Goal: Information Seeking & Learning: Learn about a topic

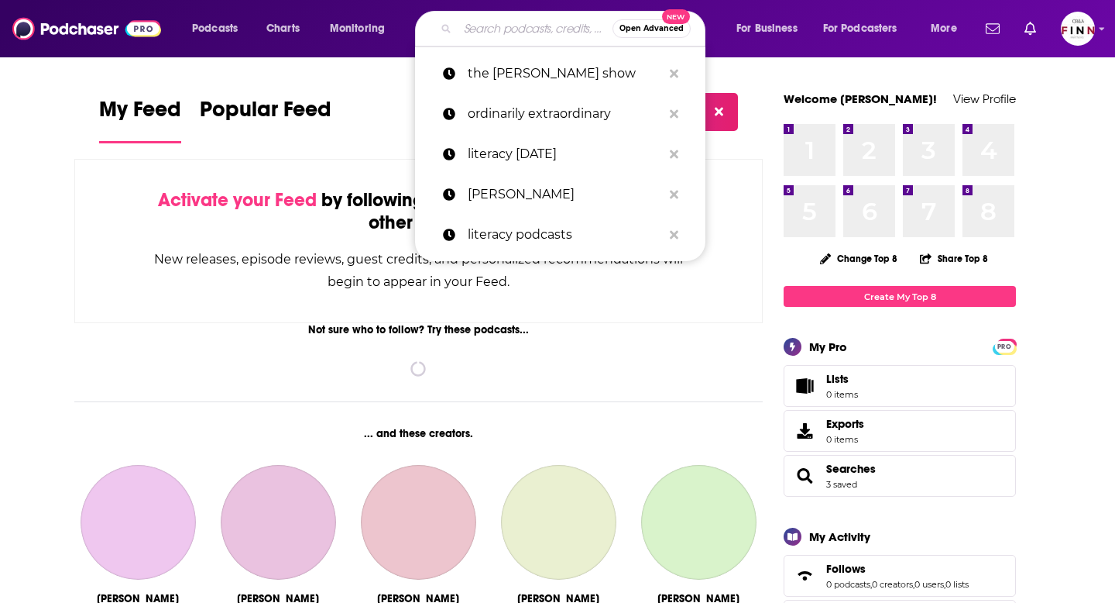
click at [484, 31] on input "Search podcasts, credits, & more..." at bounding box center [535, 28] width 155 height 25
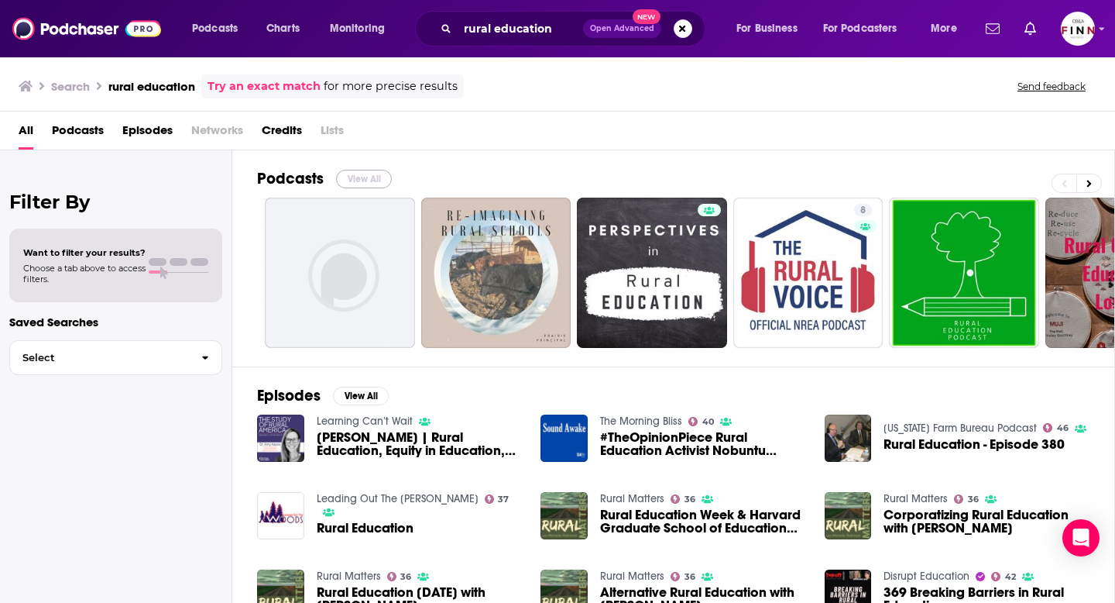
click at [360, 174] on button "View All" at bounding box center [364, 179] width 56 height 19
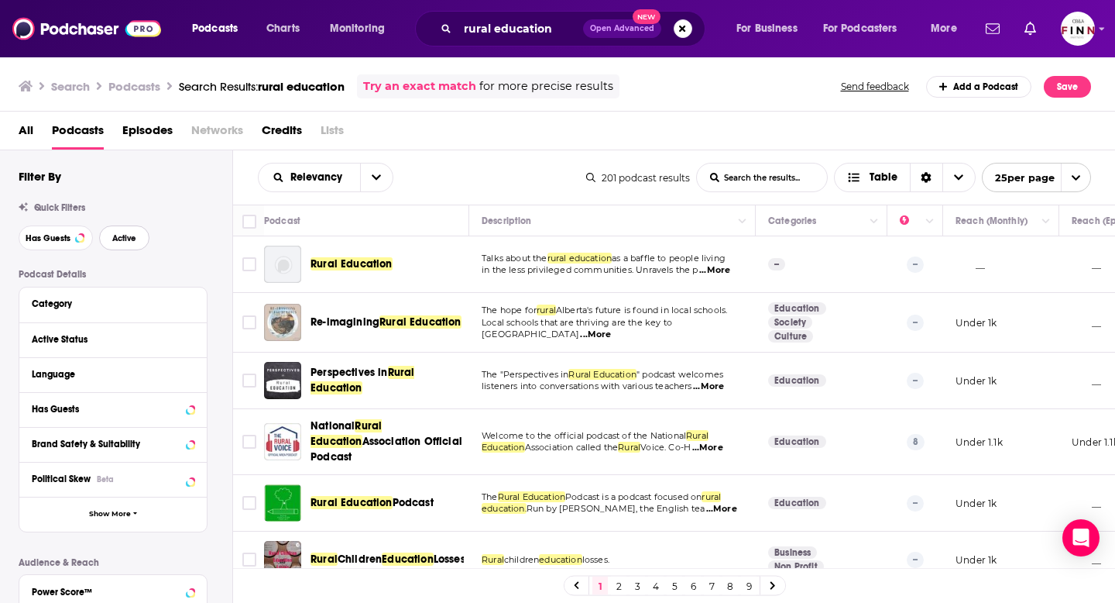
click at [129, 233] on button "Active" at bounding box center [124, 237] width 50 height 25
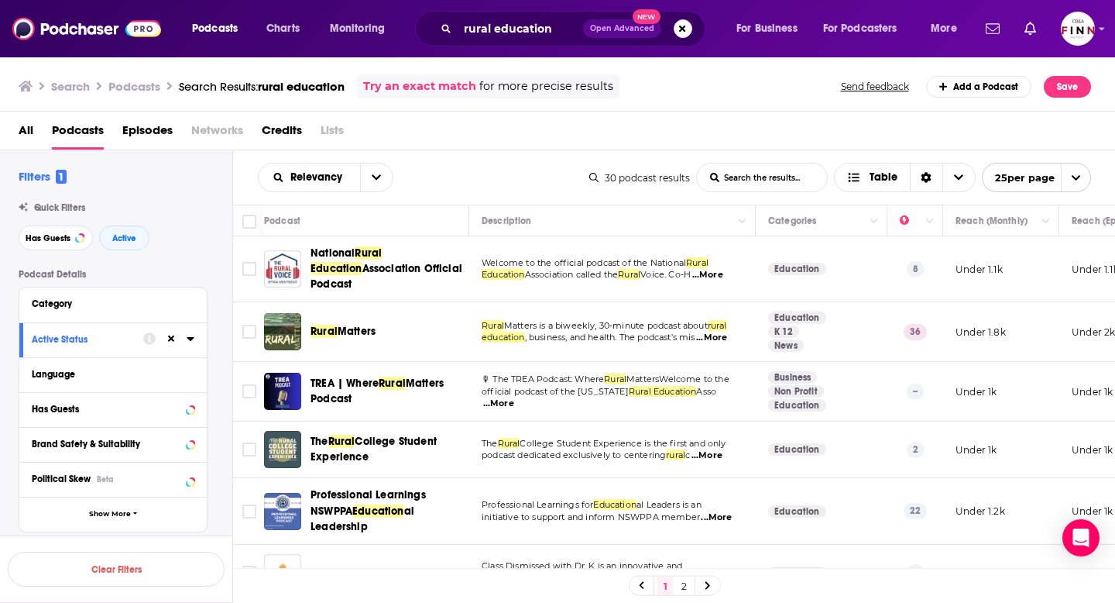
click at [559, 169] on div "Relevancy List Search Input Search the results... Table" at bounding box center [424, 177] width 332 height 29
click at [561, 37] on input "rural education" at bounding box center [520, 28] width 125 height 25
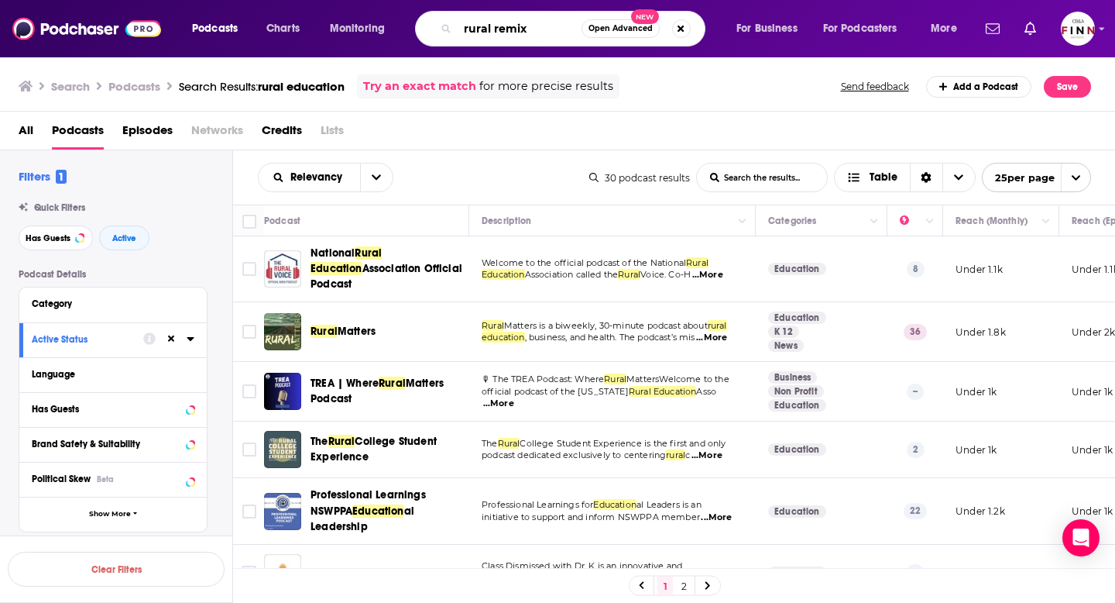
type input "rural remix"
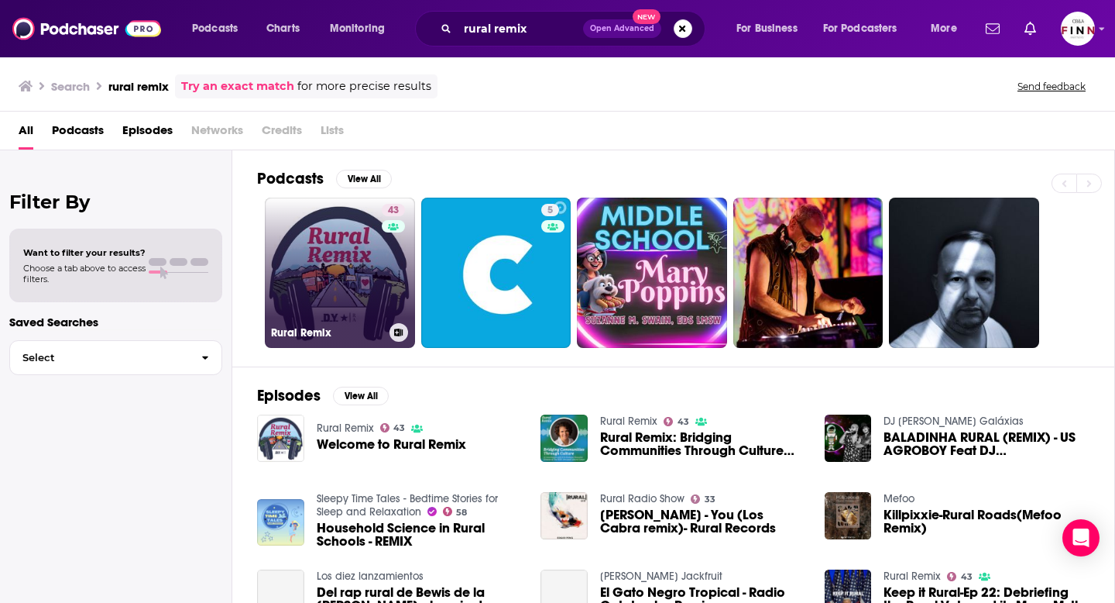
click at [352, 301] on link "43 Rural Remix" at bounding box center [340, 273] width 150 height 150
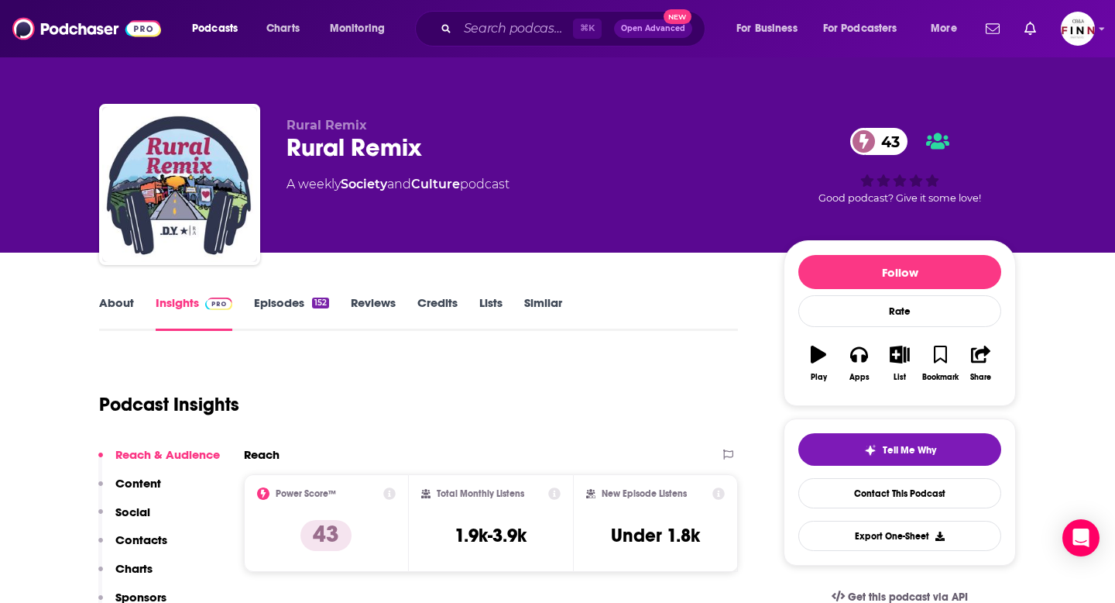
click at [289, 303] on link "Episodes 152" at bounding box center [291, 313] width 75 height 36
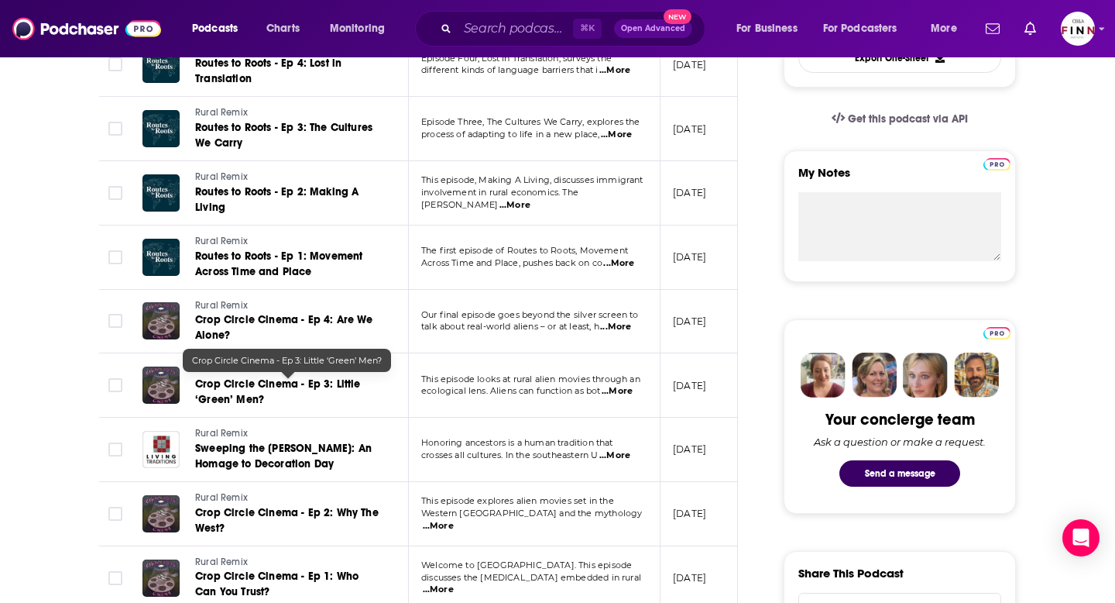
scroll to position [479, 0]
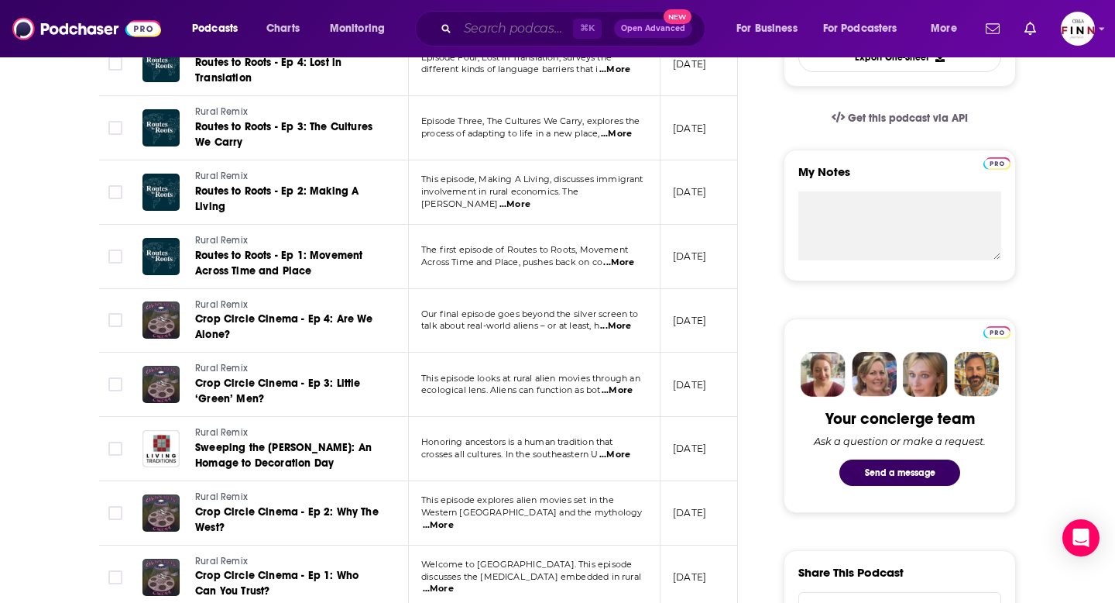
click at [509, 33] on input "Search podcasts, credits, & more..." at bounding box center [515, 28] width 115 height 25
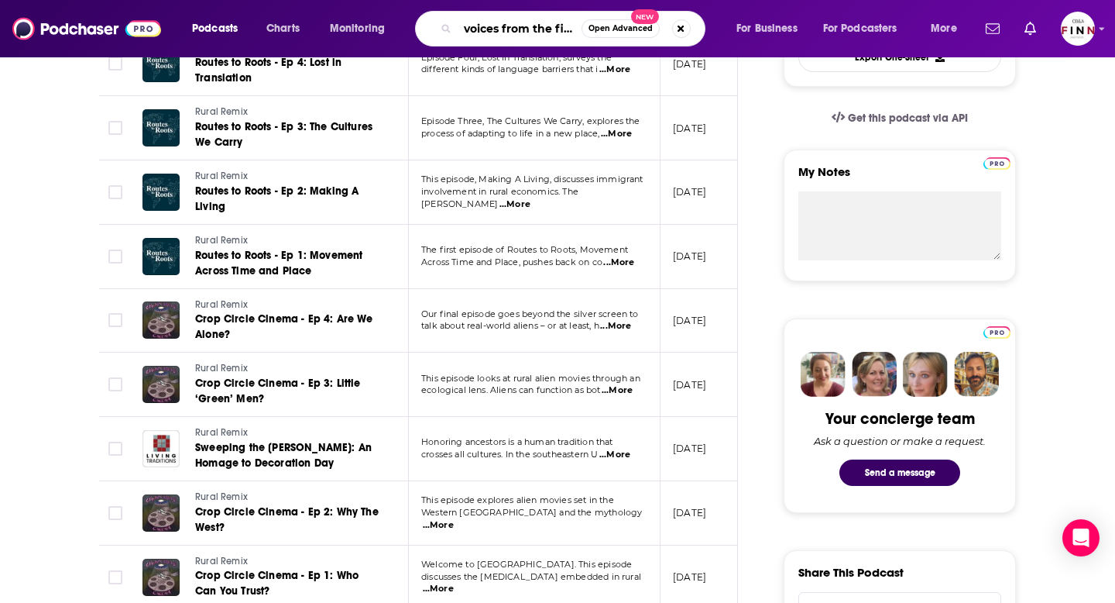
scroll to position [0, 0]
type input "voices from the field"
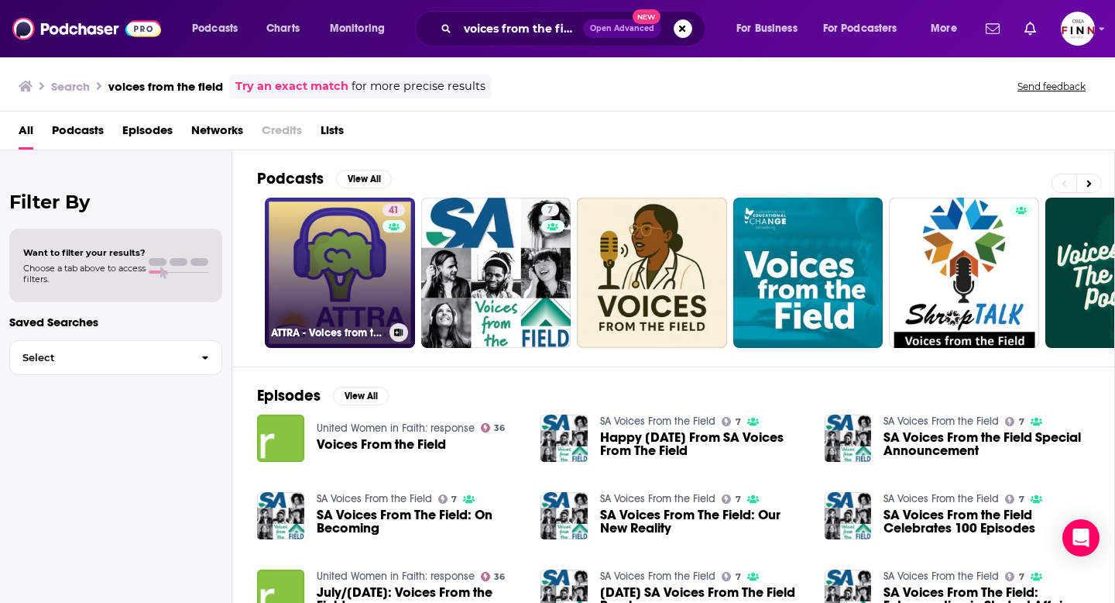
click at [357, 293] on link "41 ATTRA - Voices from the Field" at bounding box center [340, 273] width 150 height 150
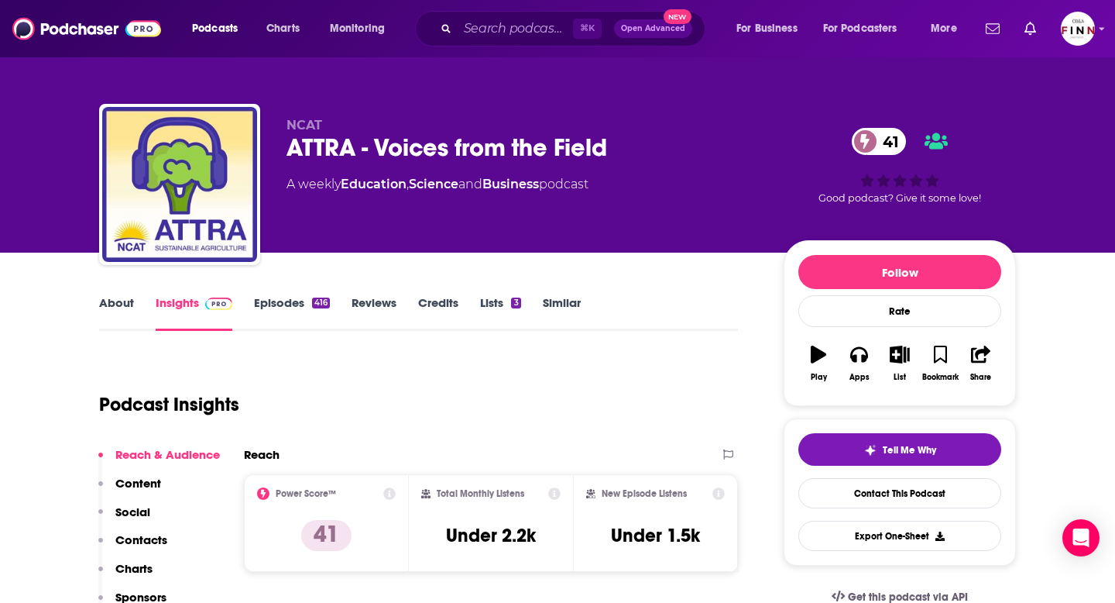
click at [121, 308] on link "About" at bounding box center [116, 313] width 35 height 36
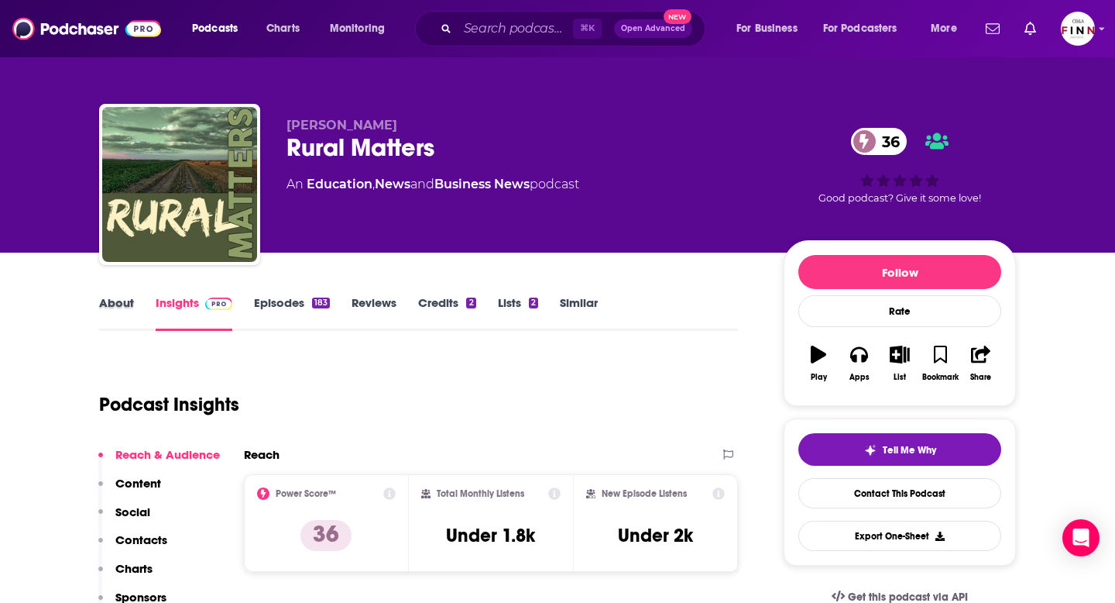
click at [135, 304] on div "About" at bounding box center [127, 313] width 57 height 36
click at [128, 304] on link "About" at bounding box center [116, 313] width 35 height 36
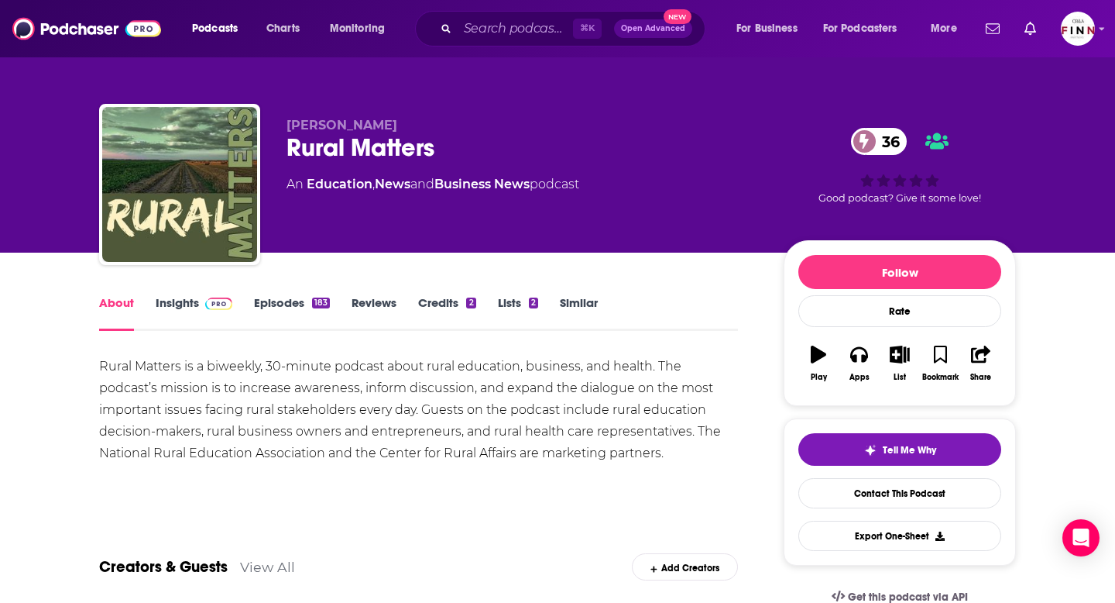
click at [304, 310] on link "Episodes 183" at bounding box center [292, 313] width 76 height 36
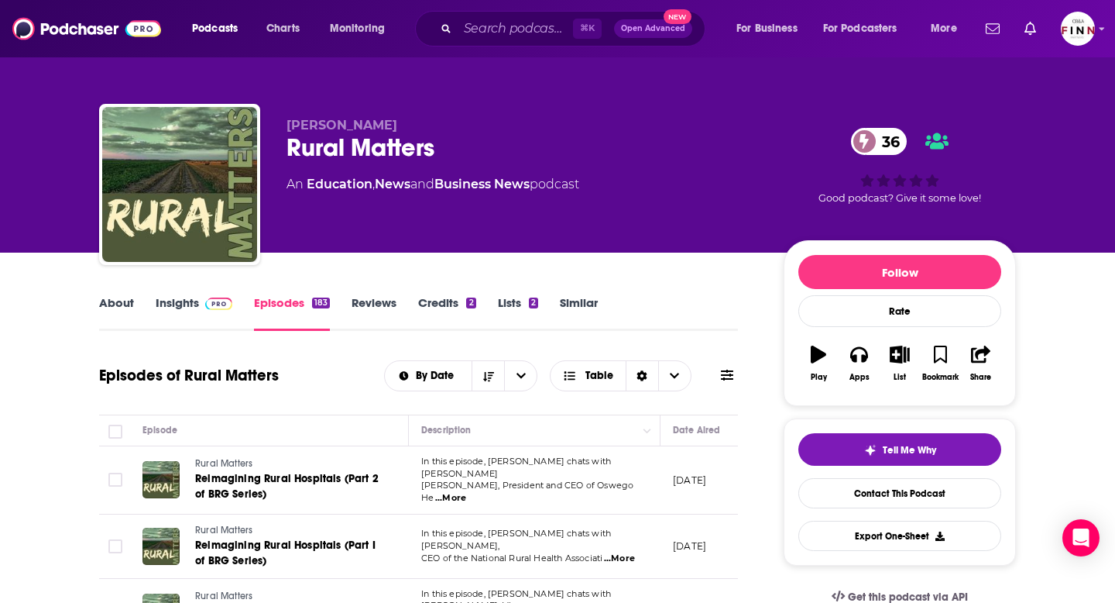
click at [182, 304] on link "Insights" at bounding box center [194, 313] width 77 height 36
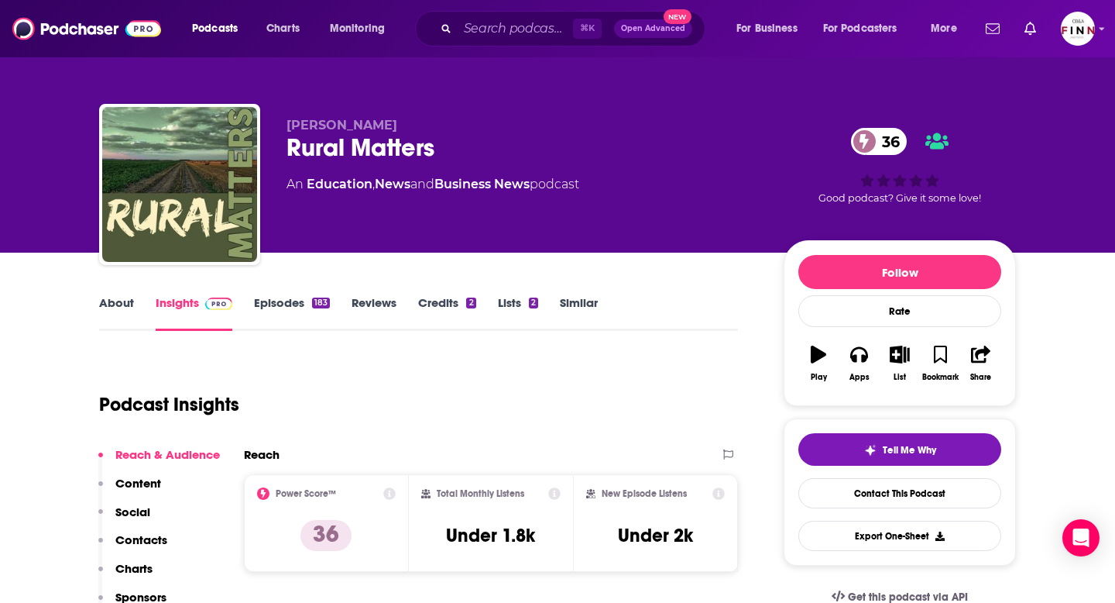
click at [297, 299] on link "Episodes 183" at bounding box center [292, 313] width 76 height 36
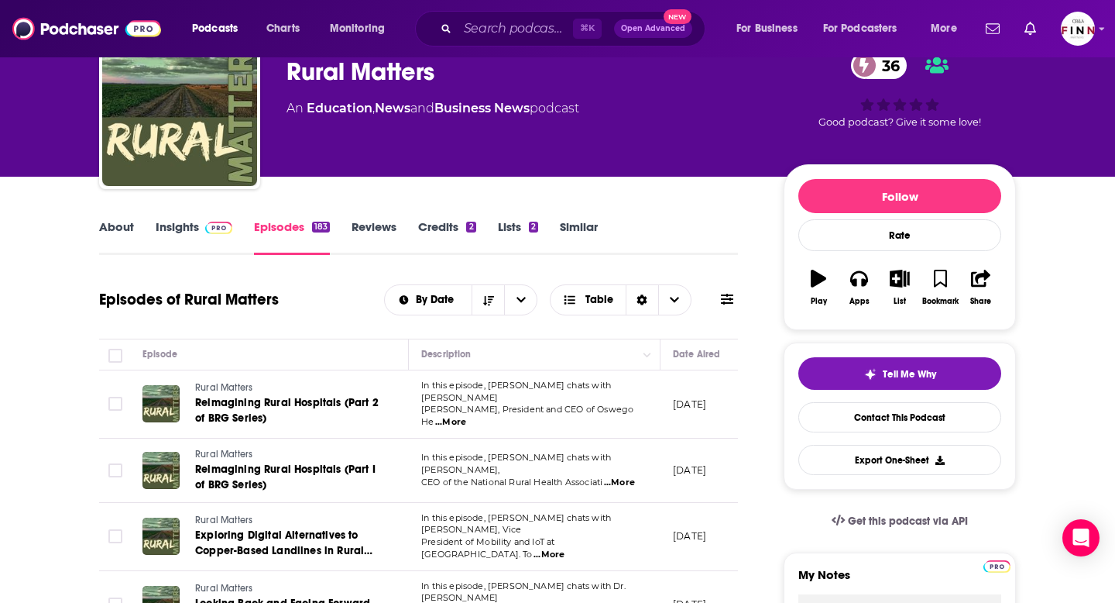
scroll to position [58, 0]
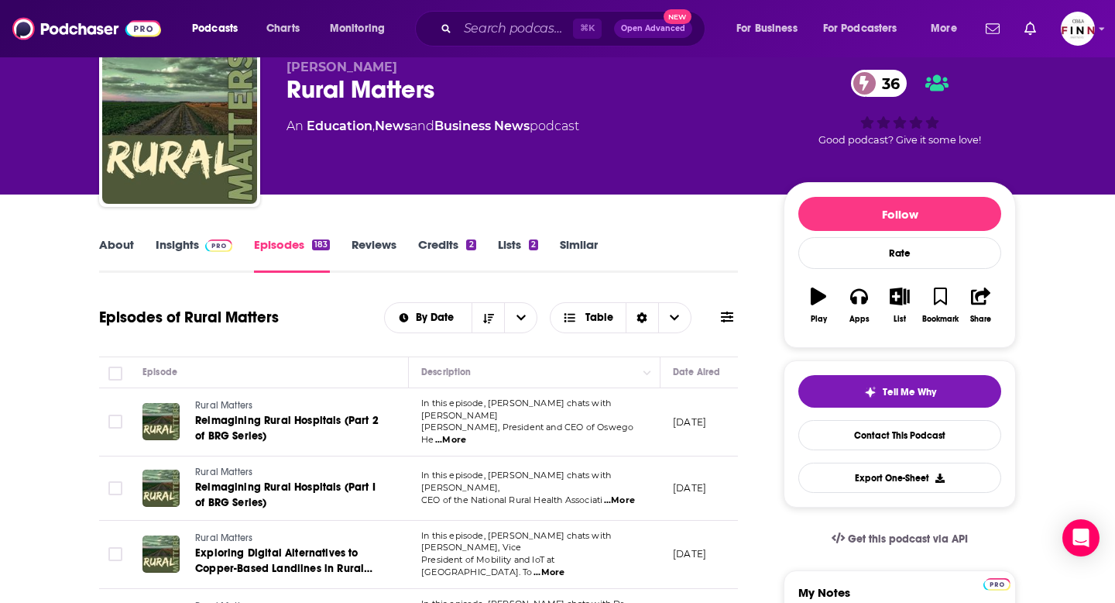
click at [187, 253] on link "Insights" at bounding box center [194, 255] width 77 height 36
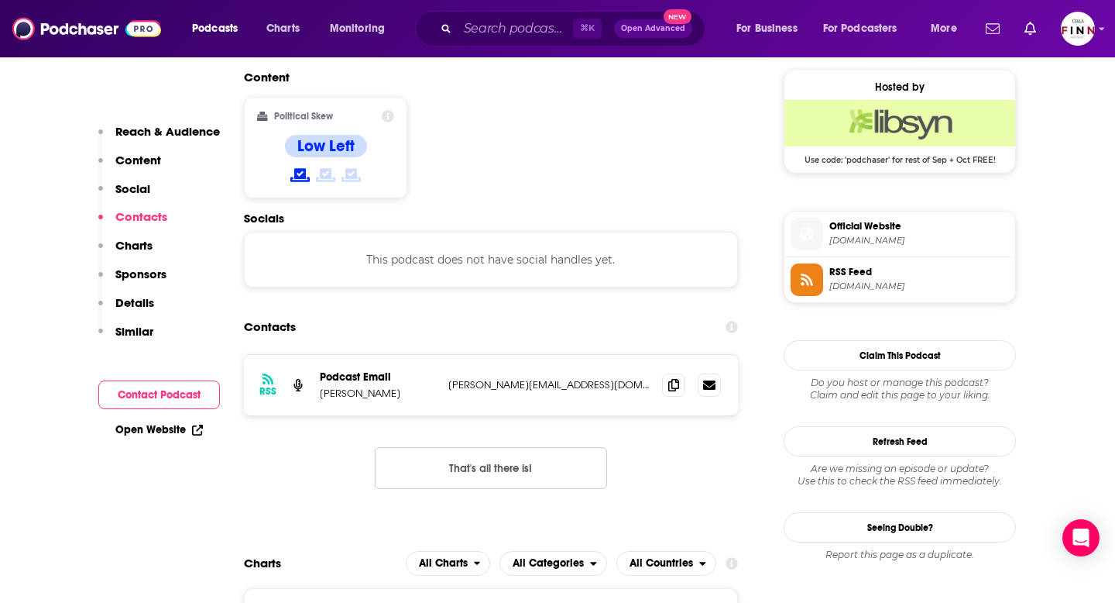
scroll to position [1246, 0]
click at [676, 372] on span at bounding box center [673, 383] width 23 height 23
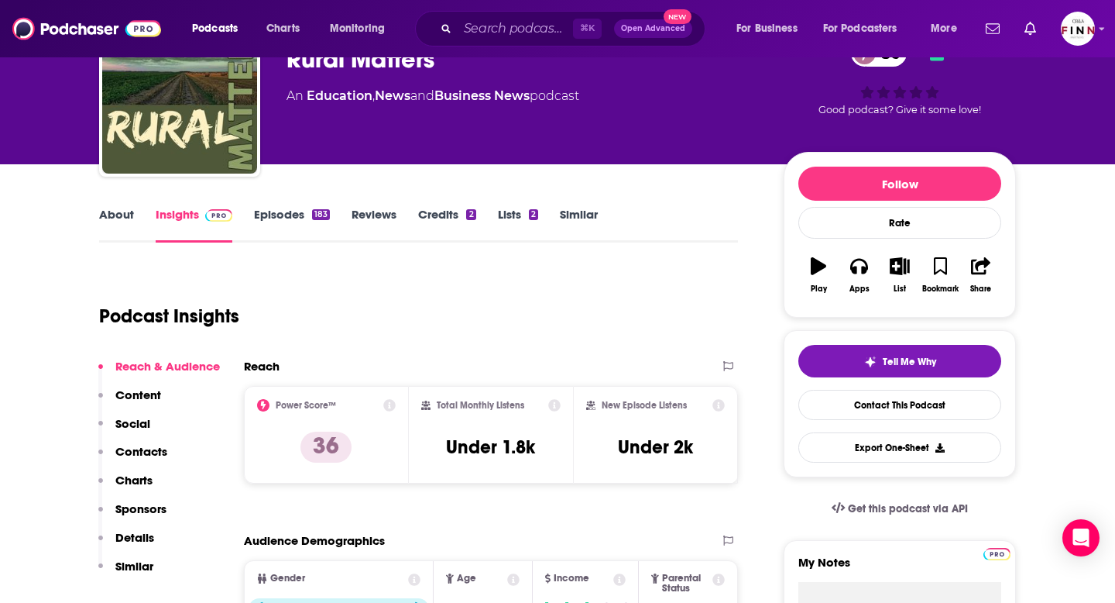
scroll to position [0, 0]
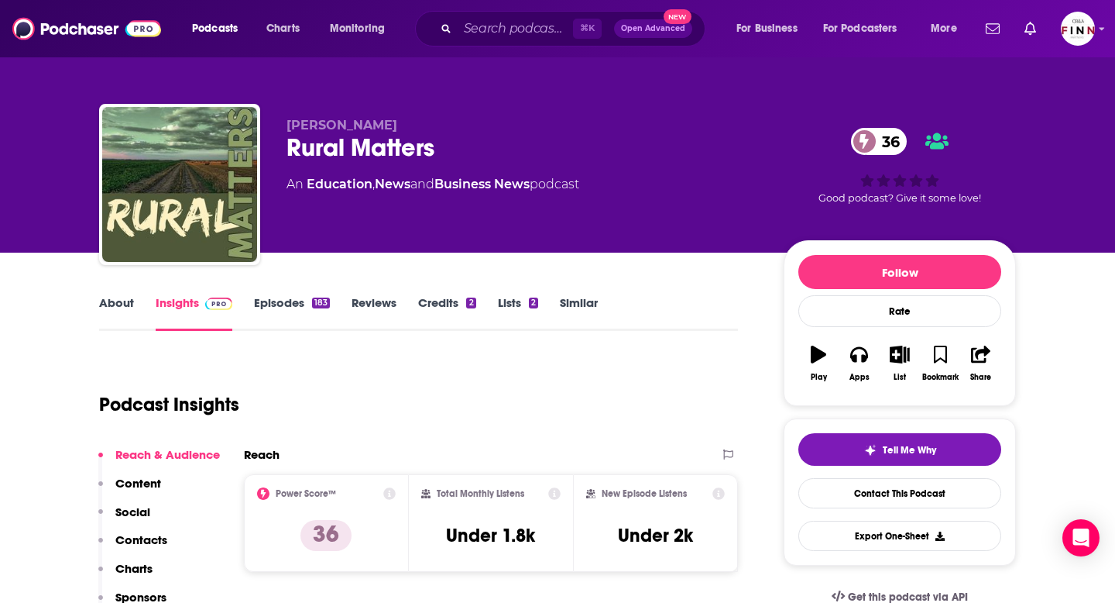
click at [285, 302] on link "Episodes 183" at bounding box center [292, 313] width 76 height 36
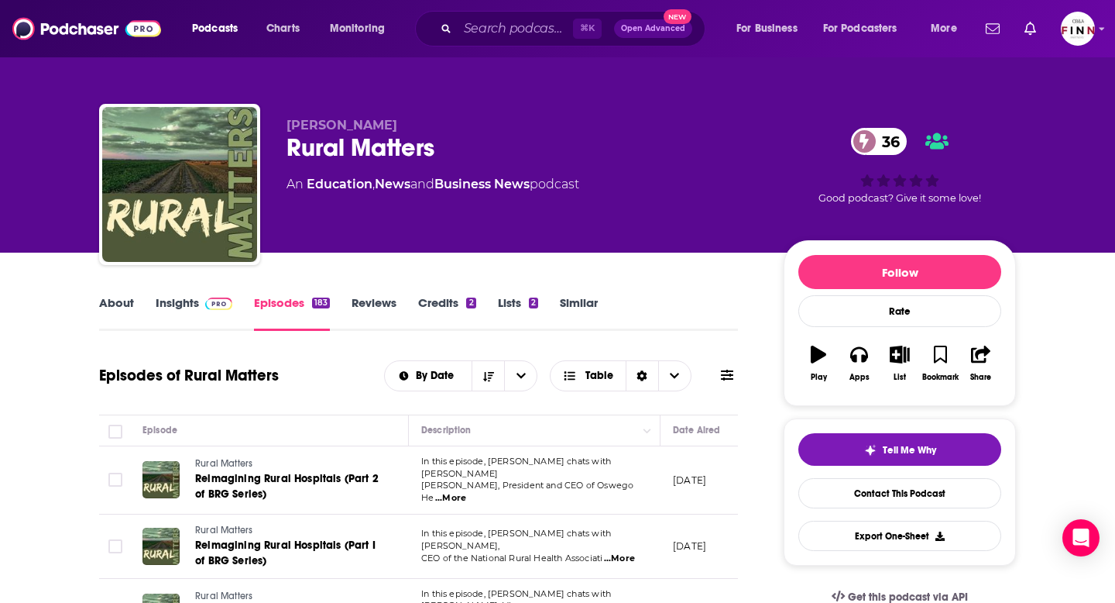
click at [184, 307] on link "Insights" at bounding box center [194, 313] width 77 height 36
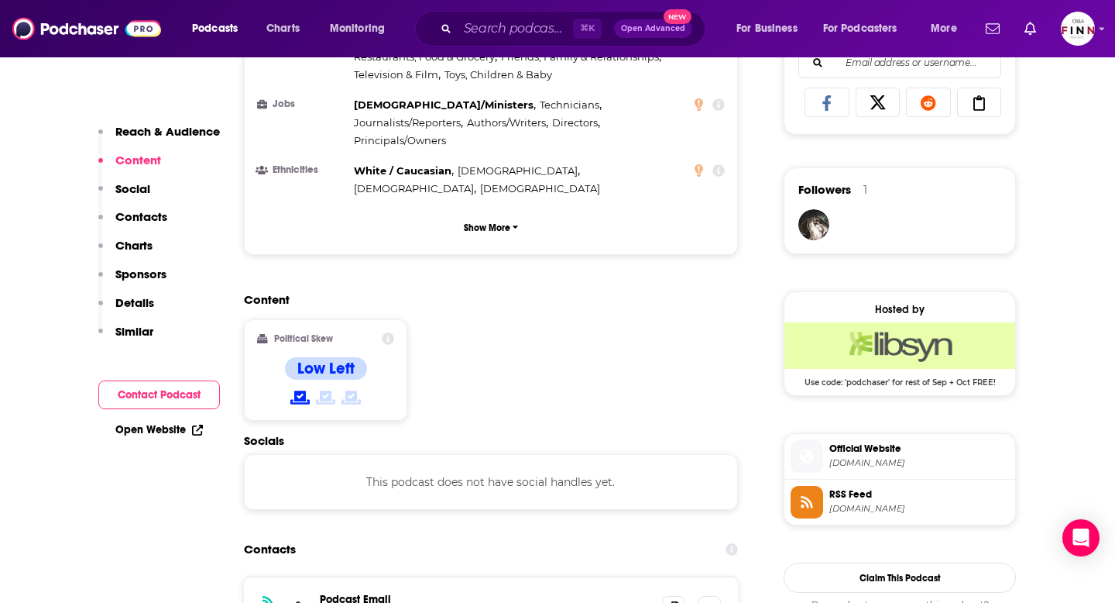
scroll to position [1034, 0]
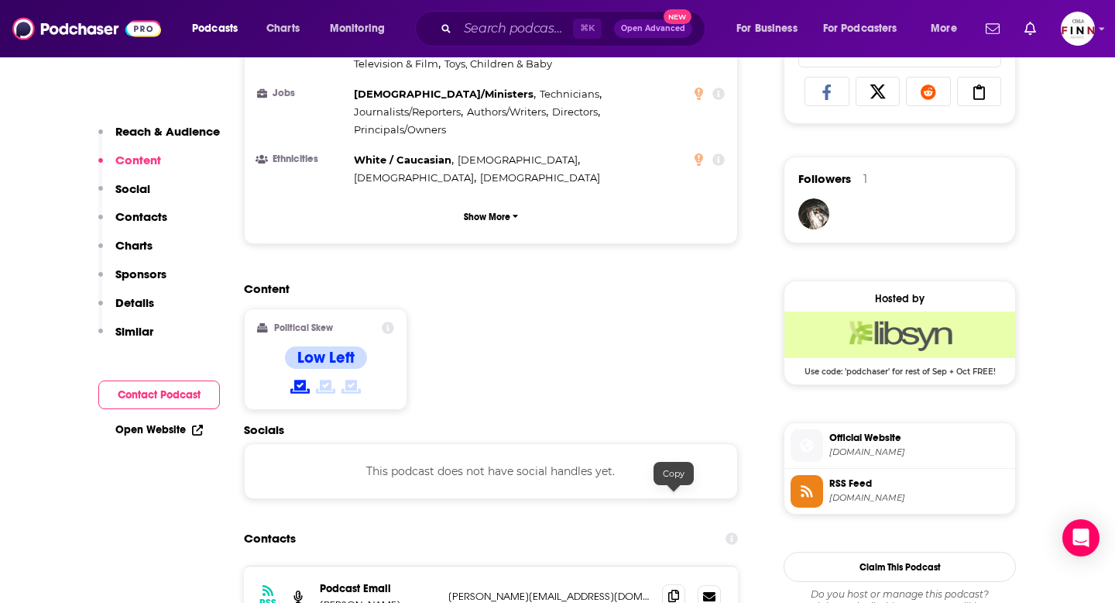
click at [669, 589] on icon at bounding box center [673, 595] width 11 height 12
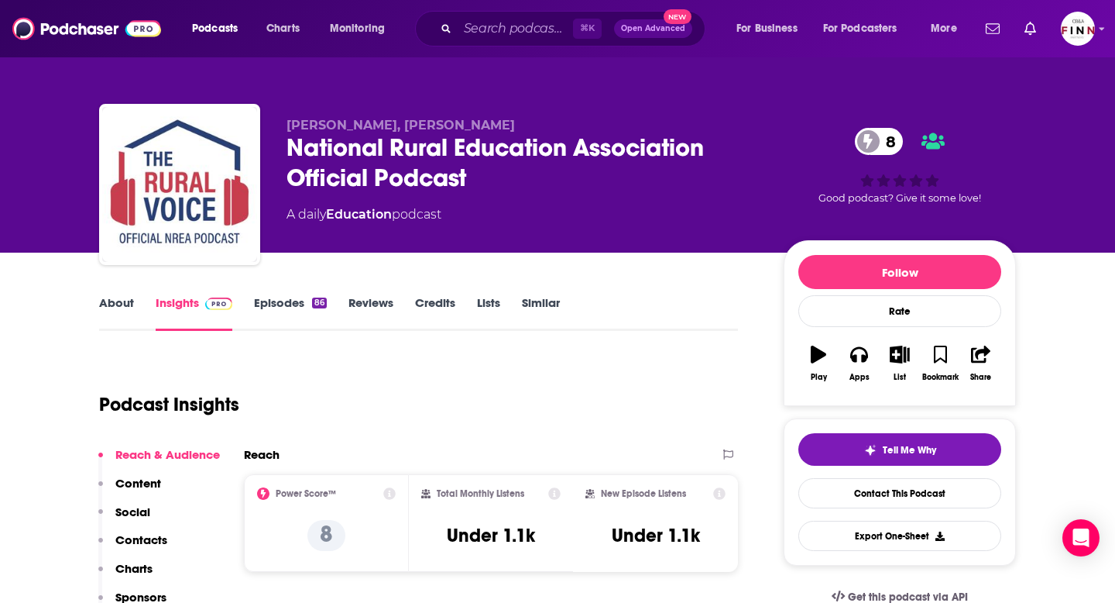
scroll to position [12, 0]
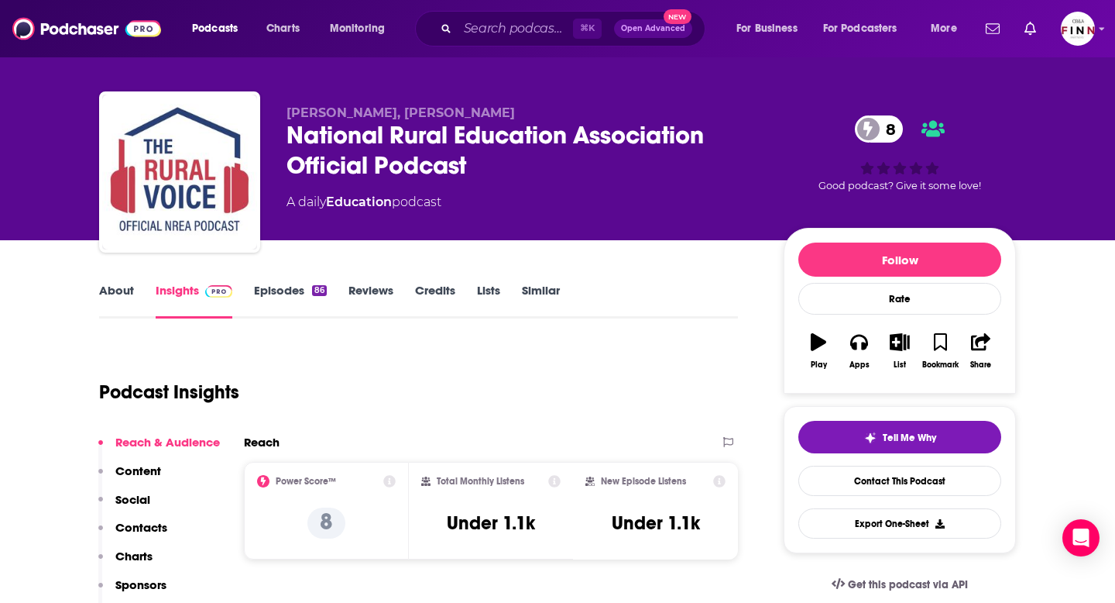
click at [289, 295] on link "Episodes 86" at bounding box center [290, 301] width 73 height 36
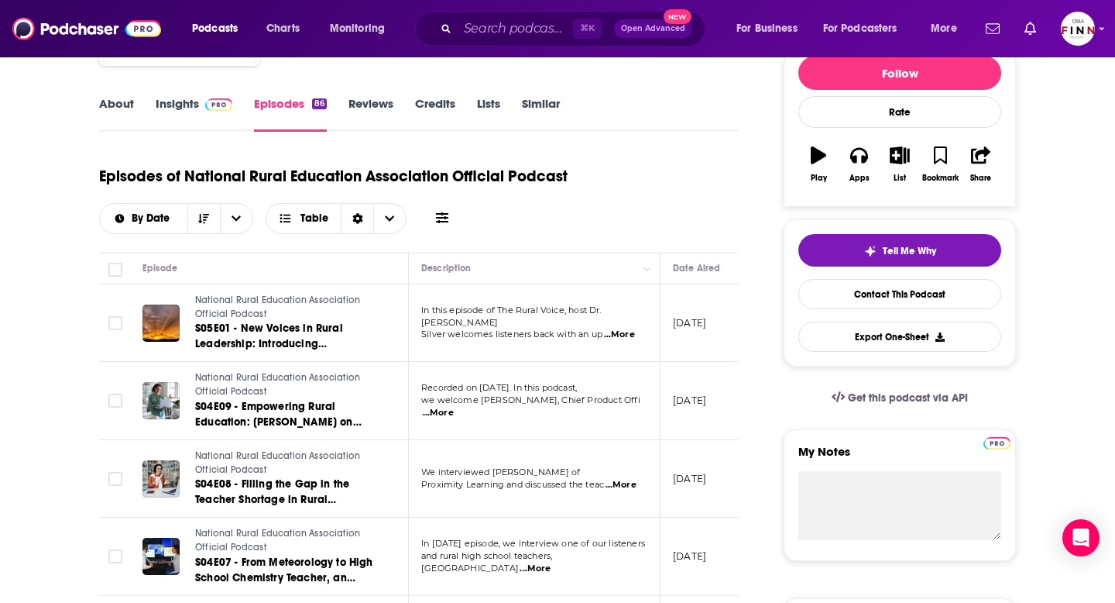
click at [121, 101] on link "About" at bounding box center [116, 114] width 35 height 36
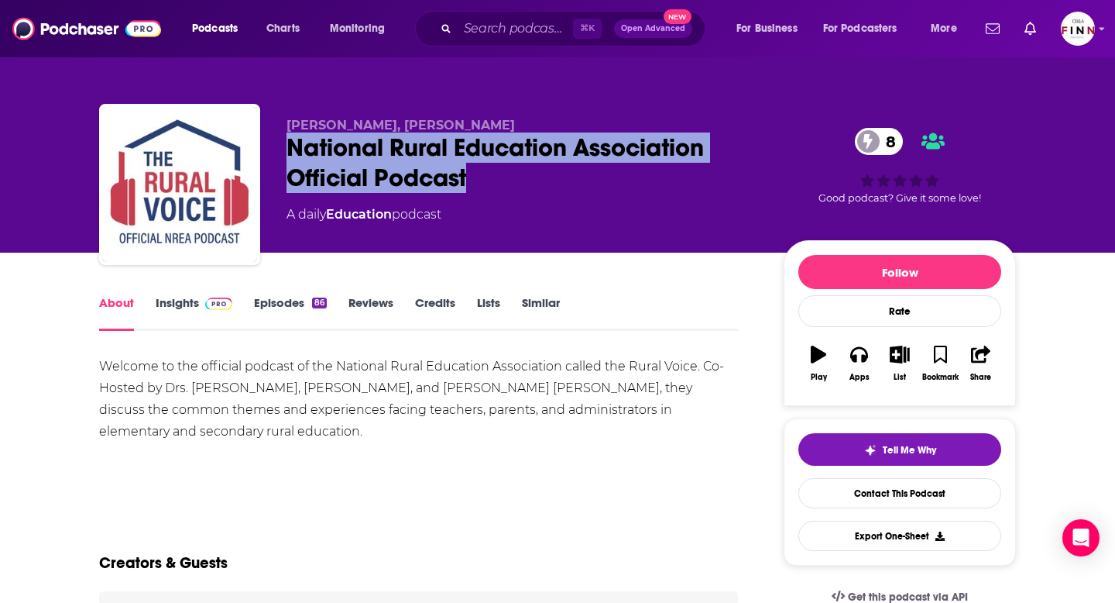
drag, startPoint x: 476, startPoint y: 174, endPoint x: 283, endPoint y: 150, distance: 195.1
click at [283, 150] on div "Dr Allen Pratt, Mr. Jared Bigham National Rural Education Association Official …" at bounding box center [557, 187] width 917 height 167
copy h1 "National Rural Education Association Official Podcast"
click at [177, 295] on link "Insights" at bounding box center [194, 313] width 77 height 36
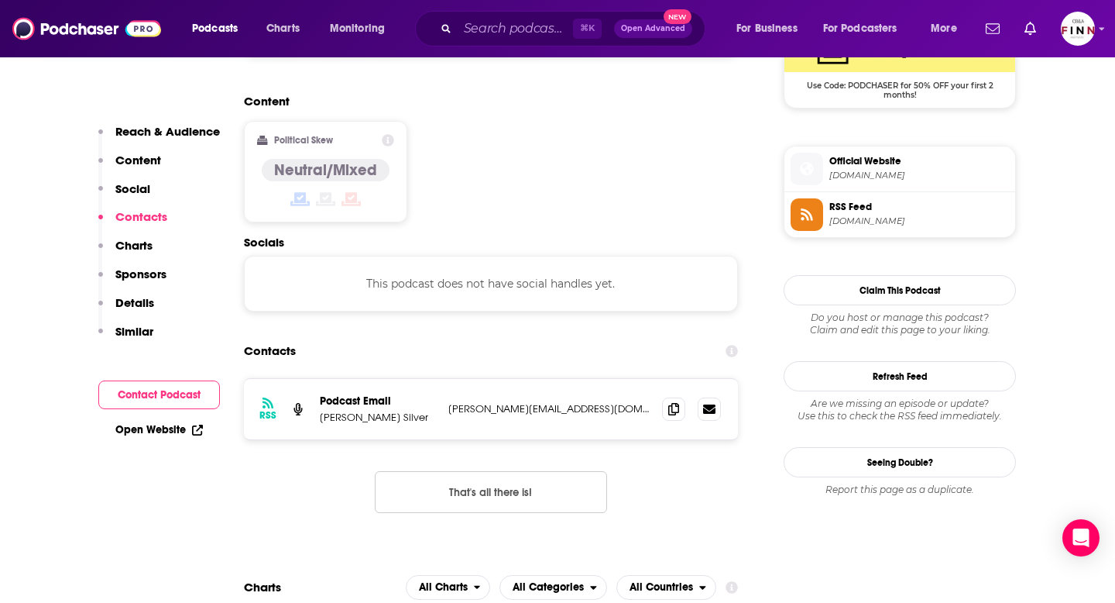
scroll to position [1198, 0]
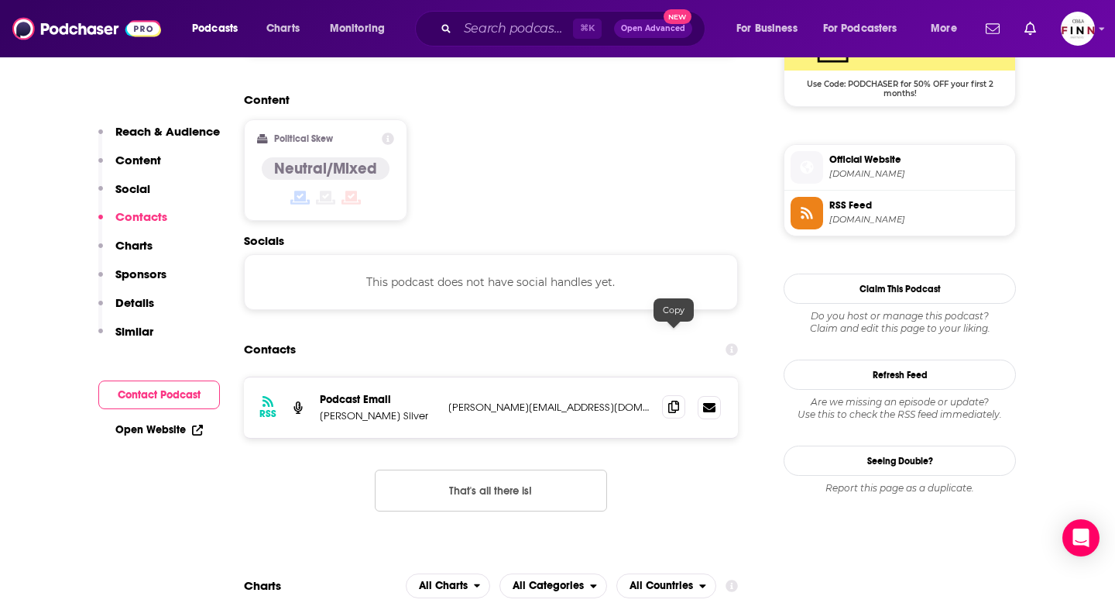
click at [672, 400] on icon at bounding box center [673, 406] width 11 height 12
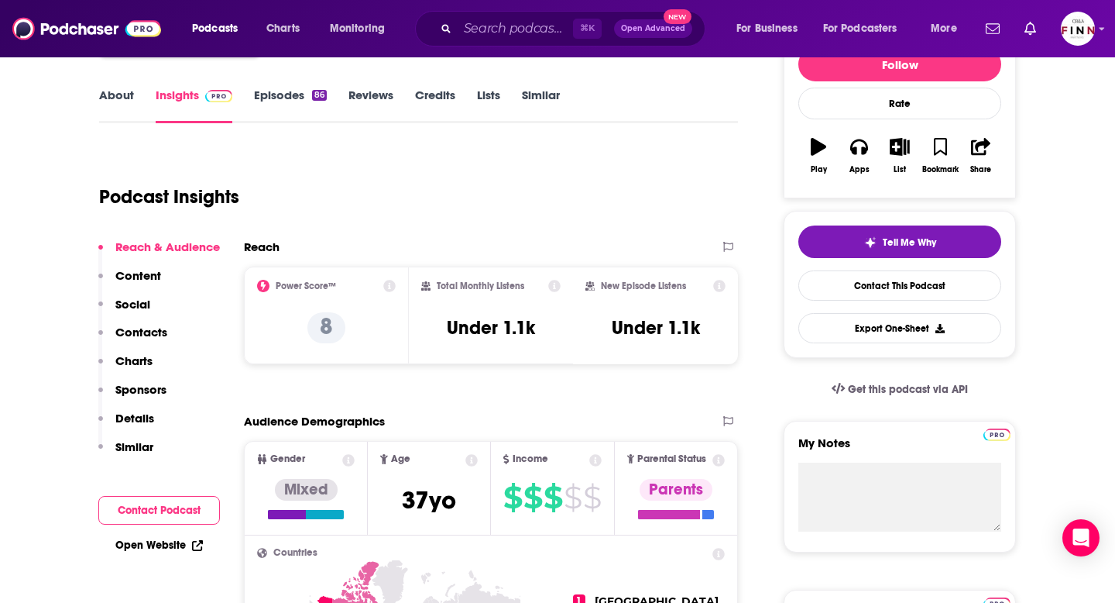
scroll to position [0, 0]
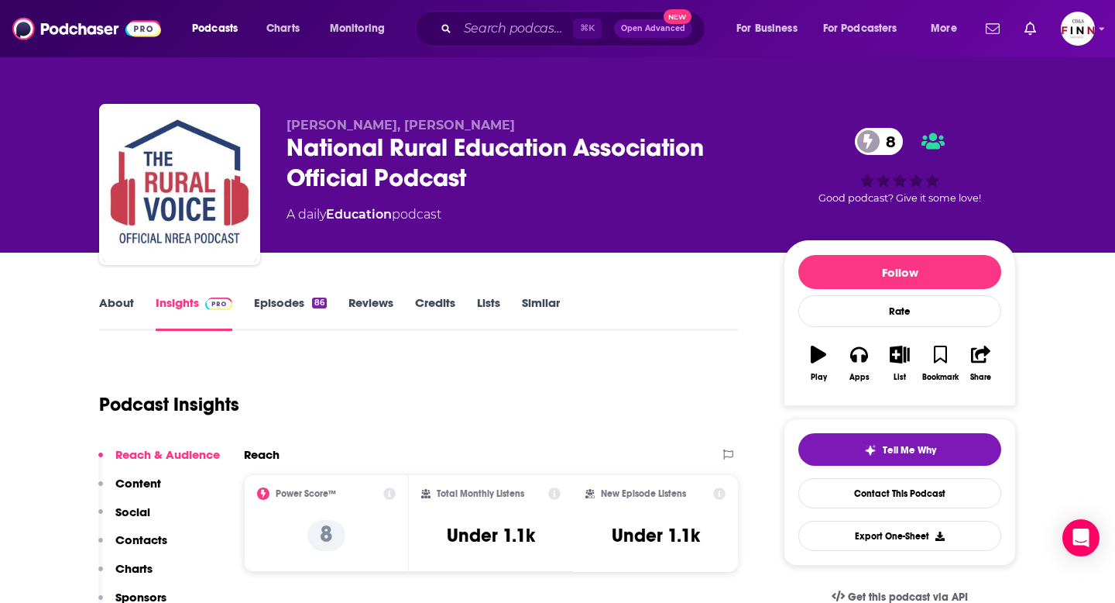
click at [284, 305] on link "Episodes 86" at bounding box center [290, 313] width 73 height 36
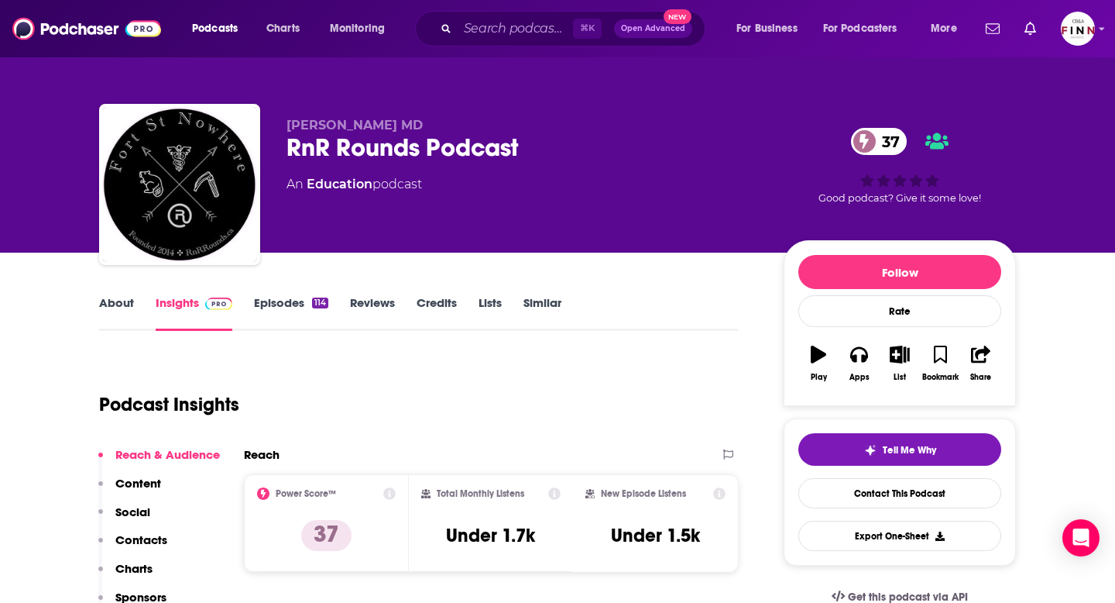
click at [100, 308] on link "About" at bounding box center [116, 313] width 35 height 36
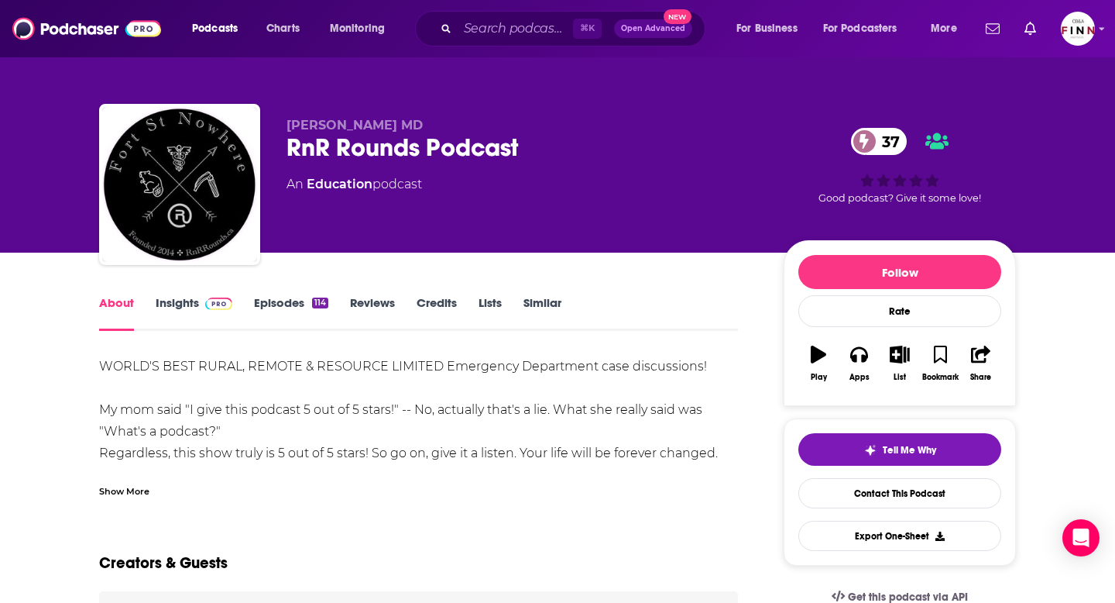
click at [150, 497] on div "Show More" at bounding box center [418, 485] width 639 height 26
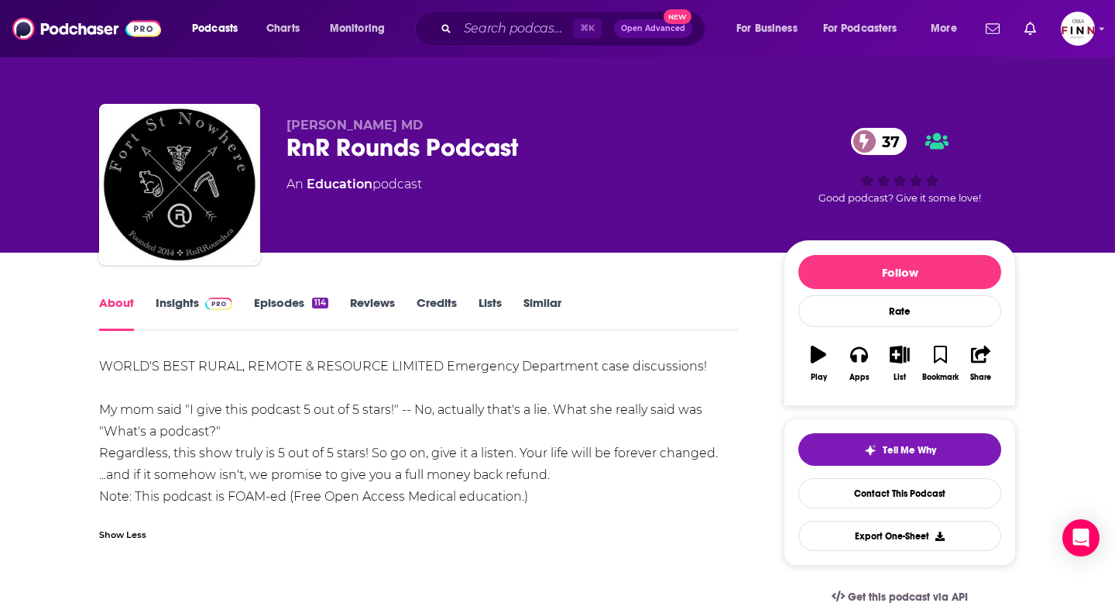
click at [284, 311] on link "Episodes 114" at bounding box center [291, 313] width 74 height 36
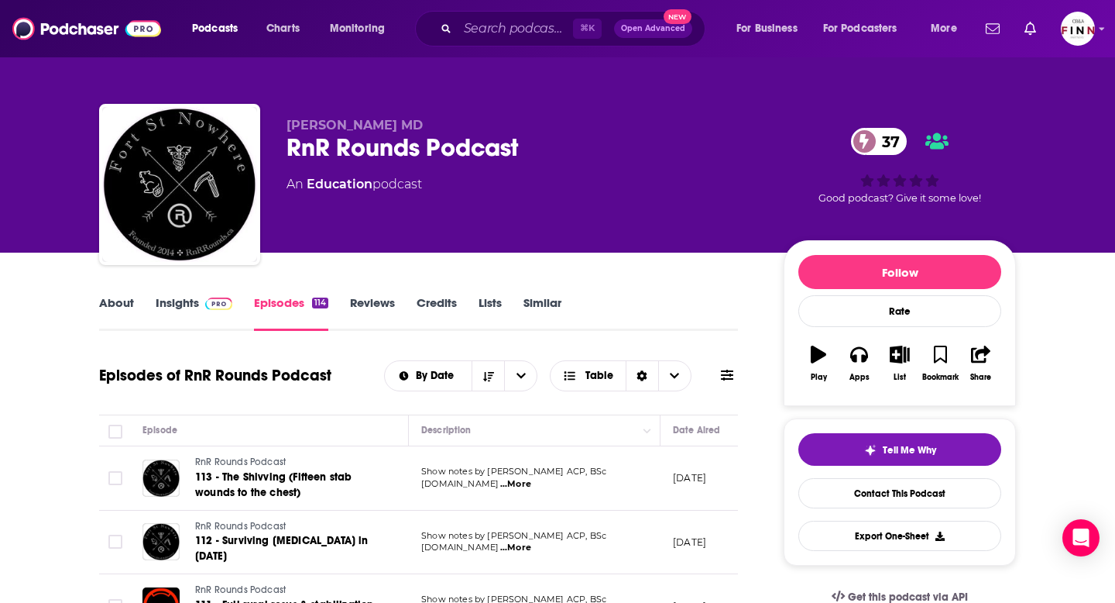
scroll to position [150, 0]
